Goal: Task Accomplishment & Management: Manage account settings

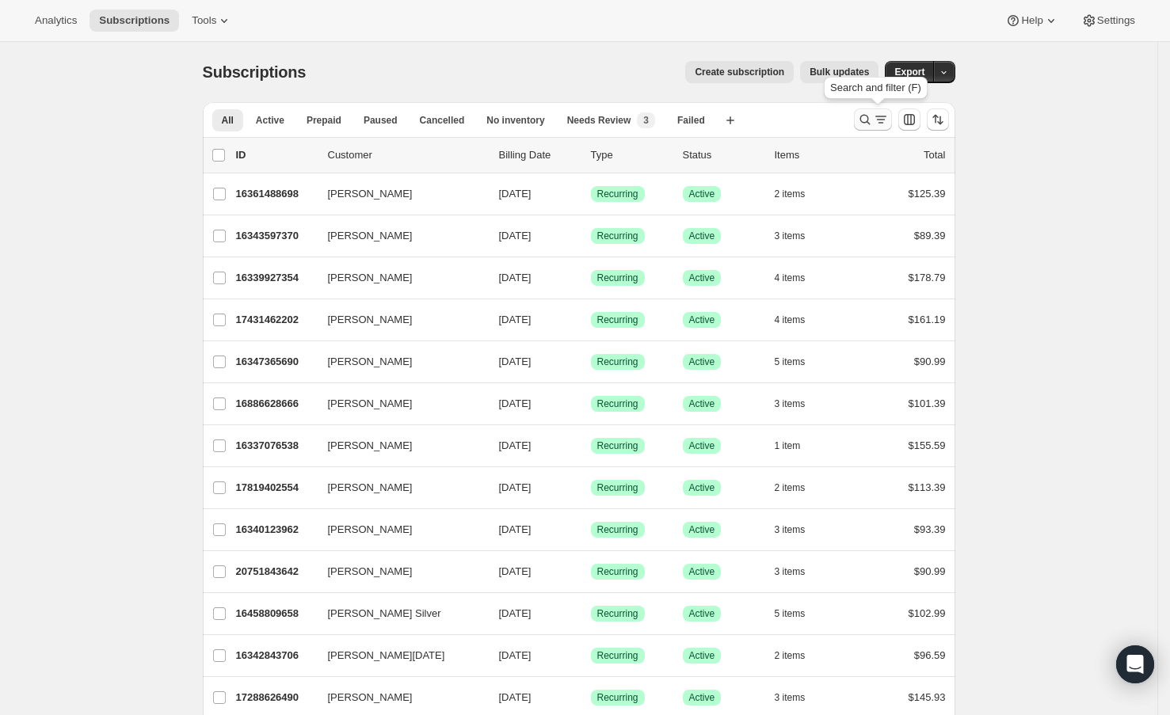
click at [867, 126] on icon "Search and filter results" at bounding box center [865, 120] width 16 height 16
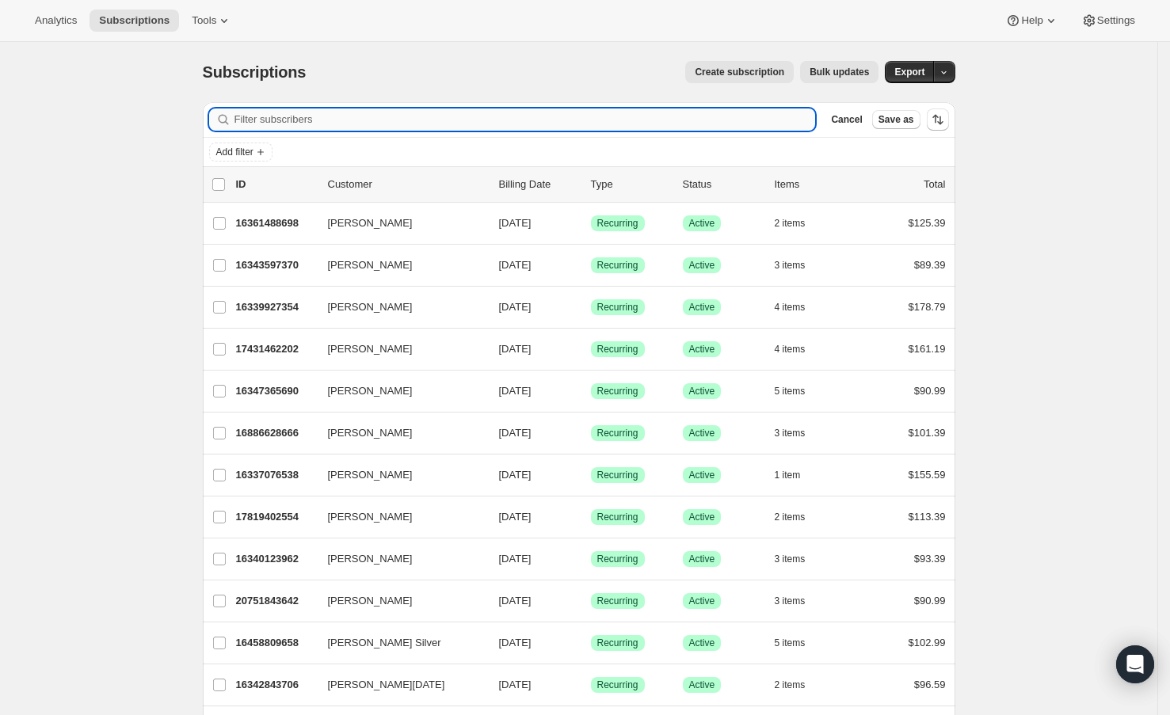
click at [670, 124] on input "Filter subscribers" at bounding box center [524, 120] width 581 height 22
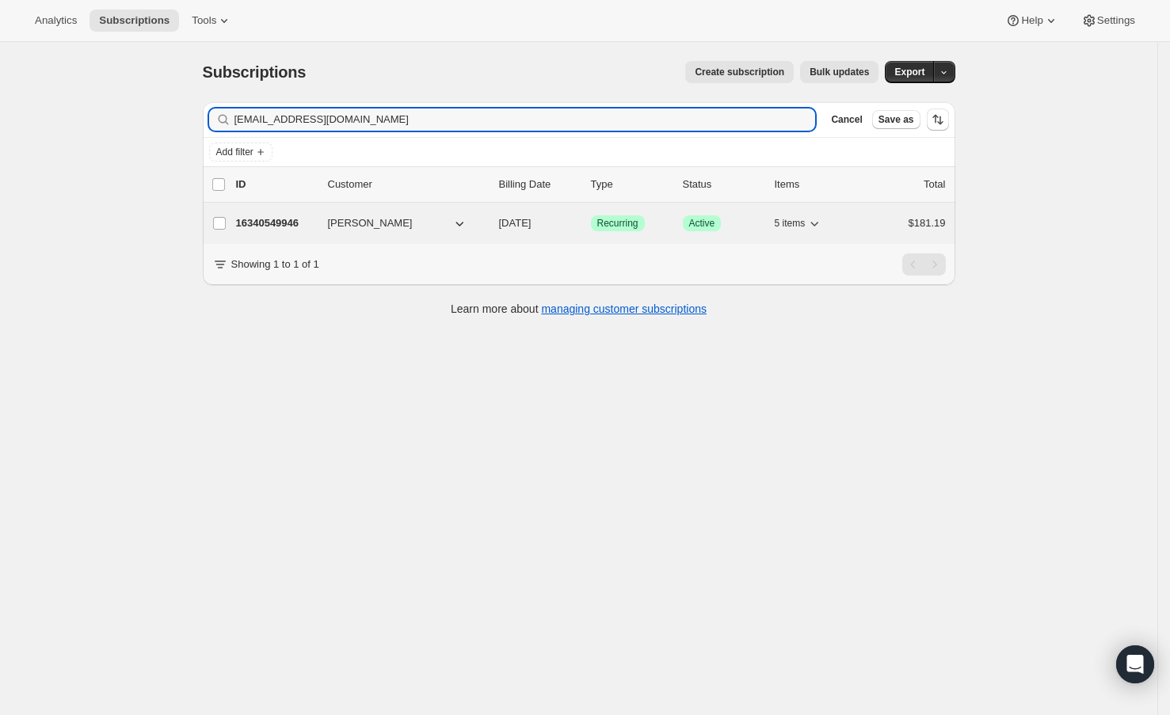
type input "[EMAIL_ADDRESS][DOMAIN_NAME]"
click at [285, 219] on p "16340549946" at bounding box center [275, 223] width 79 height 16
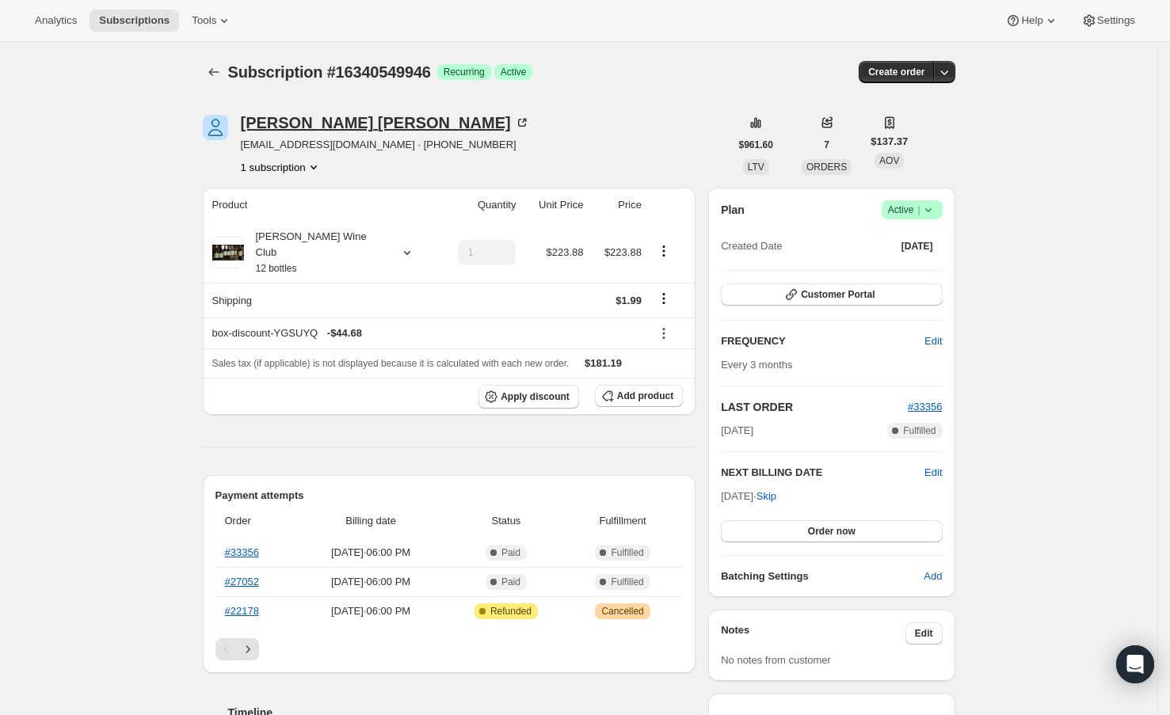
click at [318, 124] on div "[PERSON_NAME]" at bounding box center [385, 123] width 289 height 16
